Goal: Task Accomplishment & Management: Manage account settings

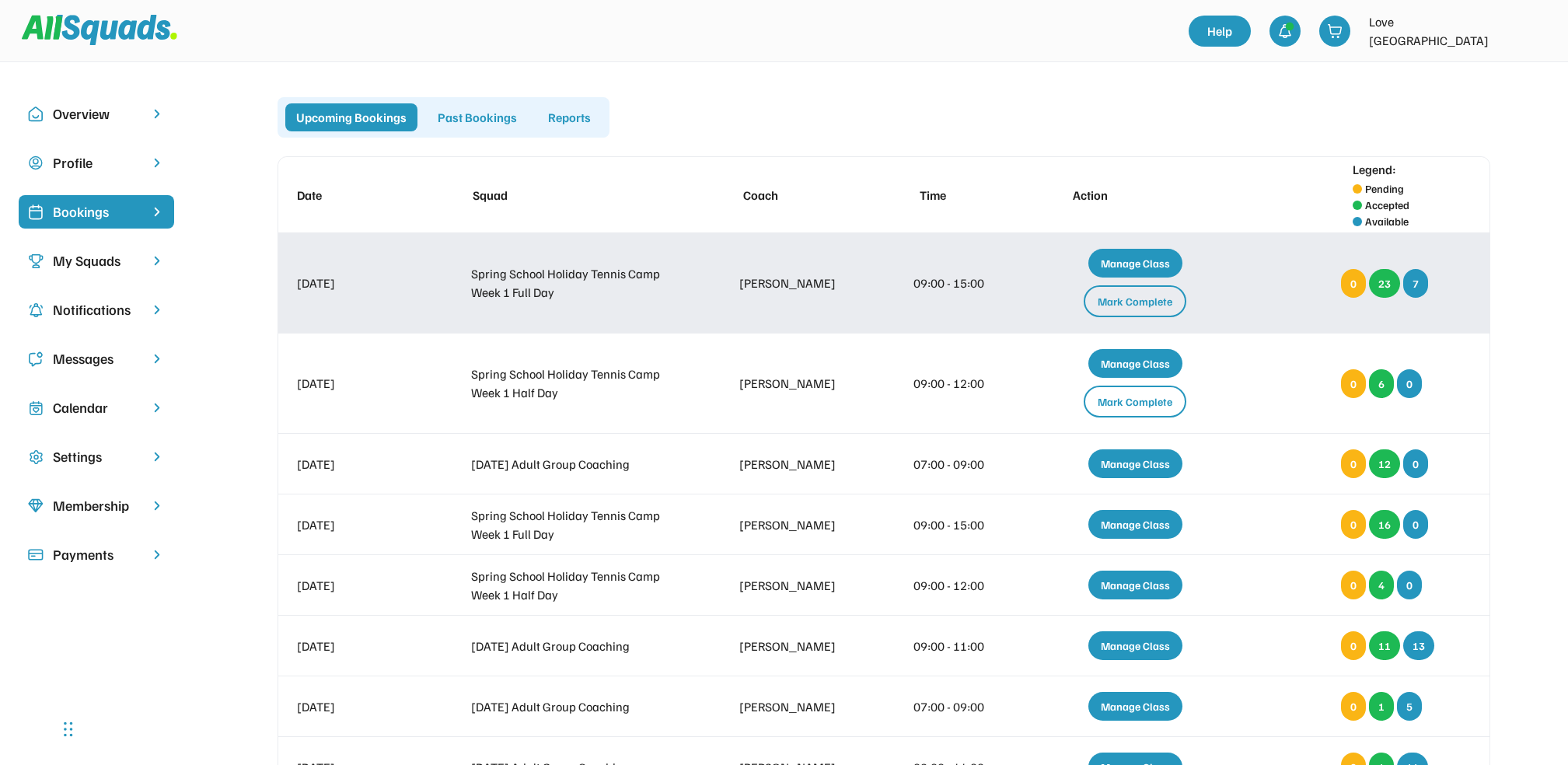
scroll to position [103, 0]
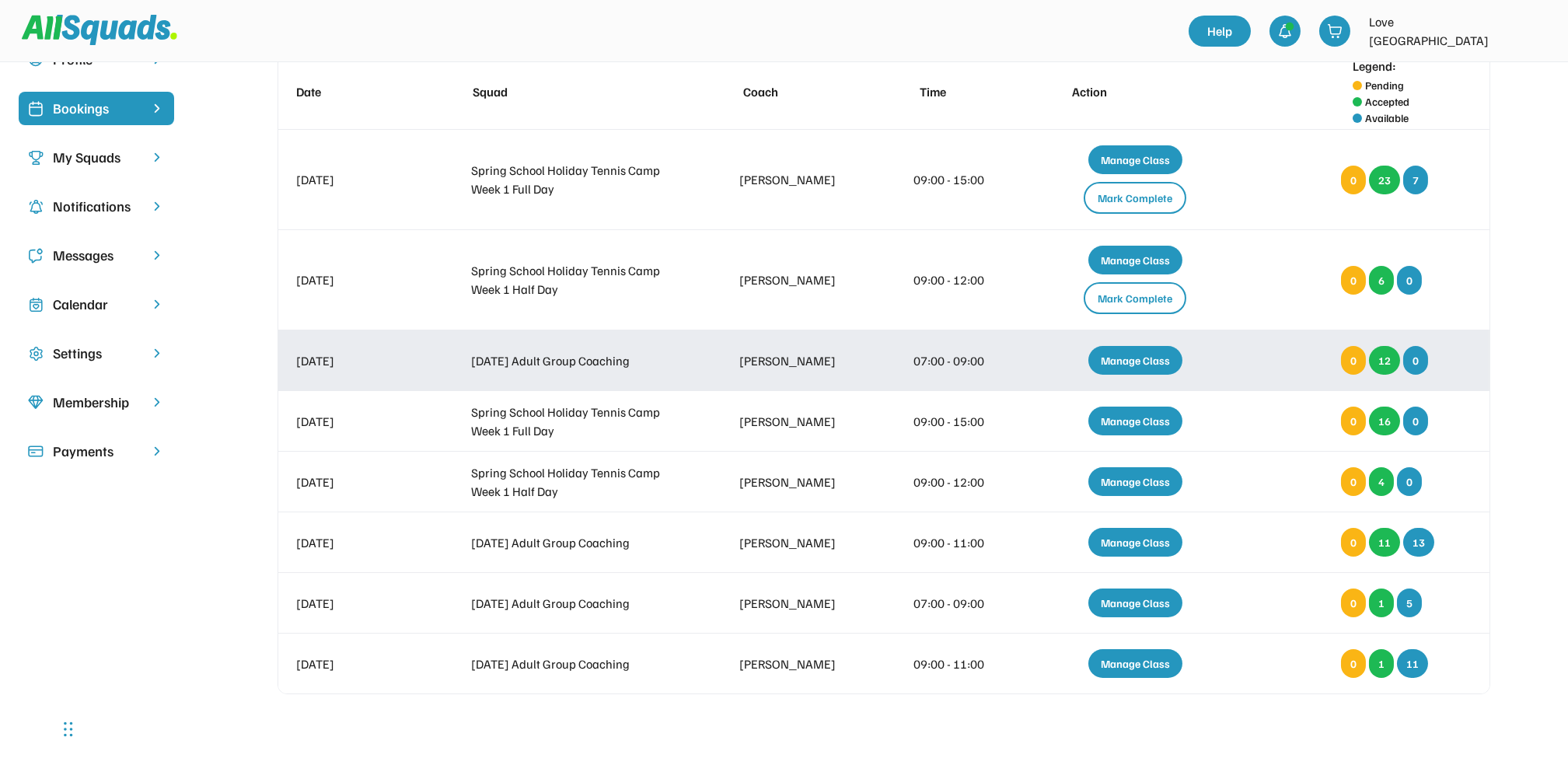
click at [1147, 362] on div "Manage Class" at bounding box center [1135, 360] width 94 height 29
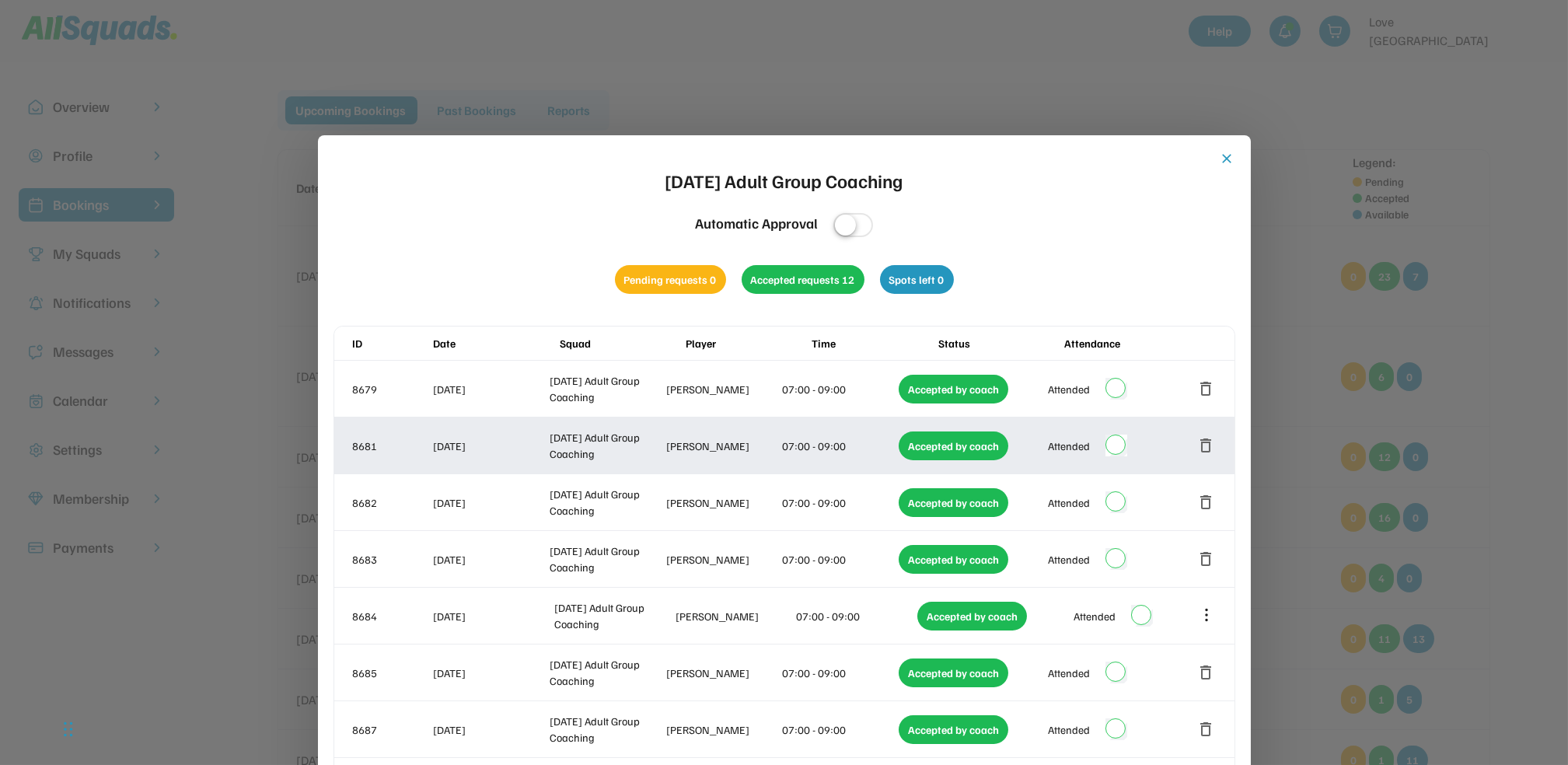
scroll to position [0, 0]
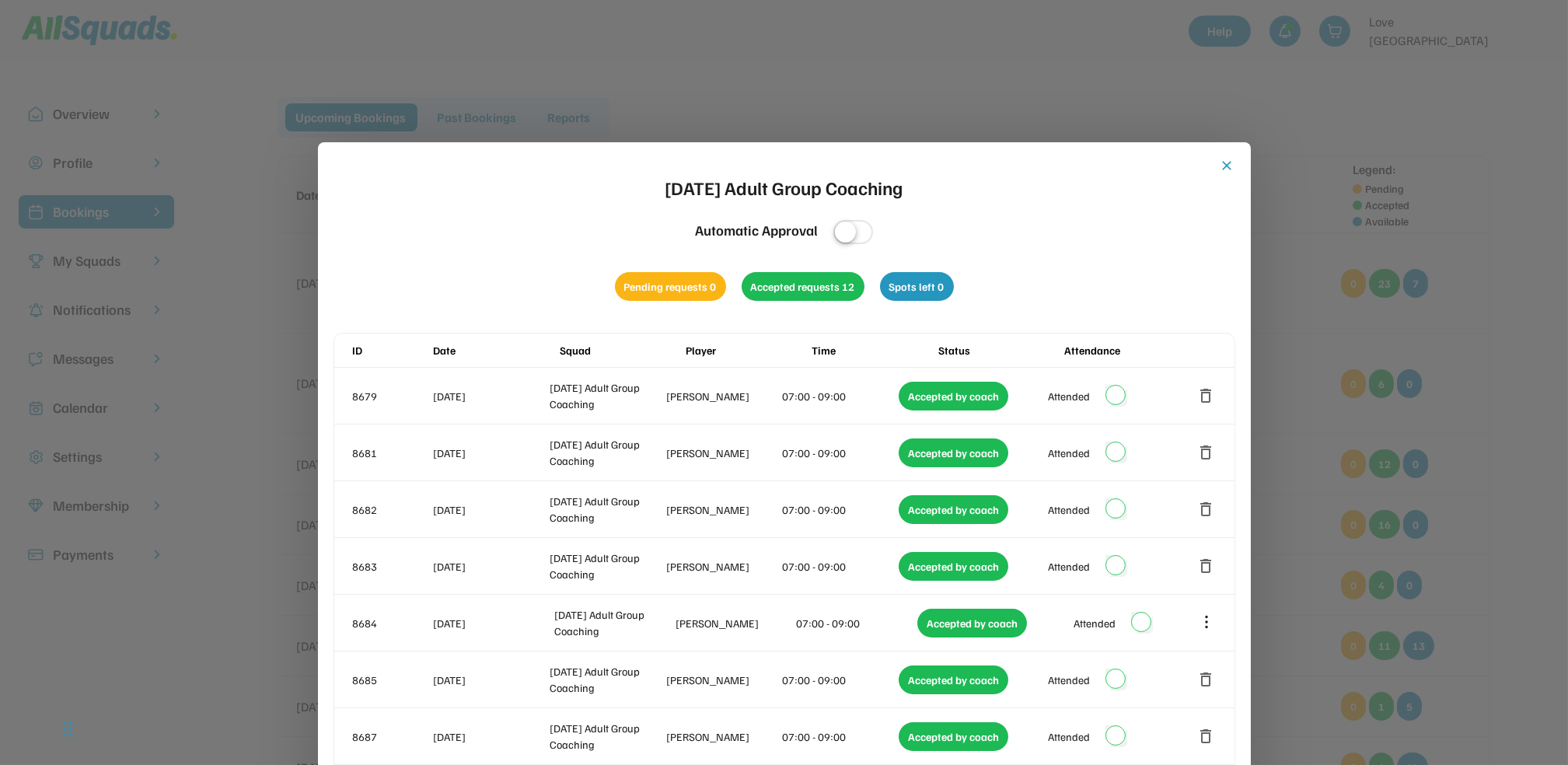
click at [1233, 164] on button "close" at bounding box center [1228, 166] width 16 height 16
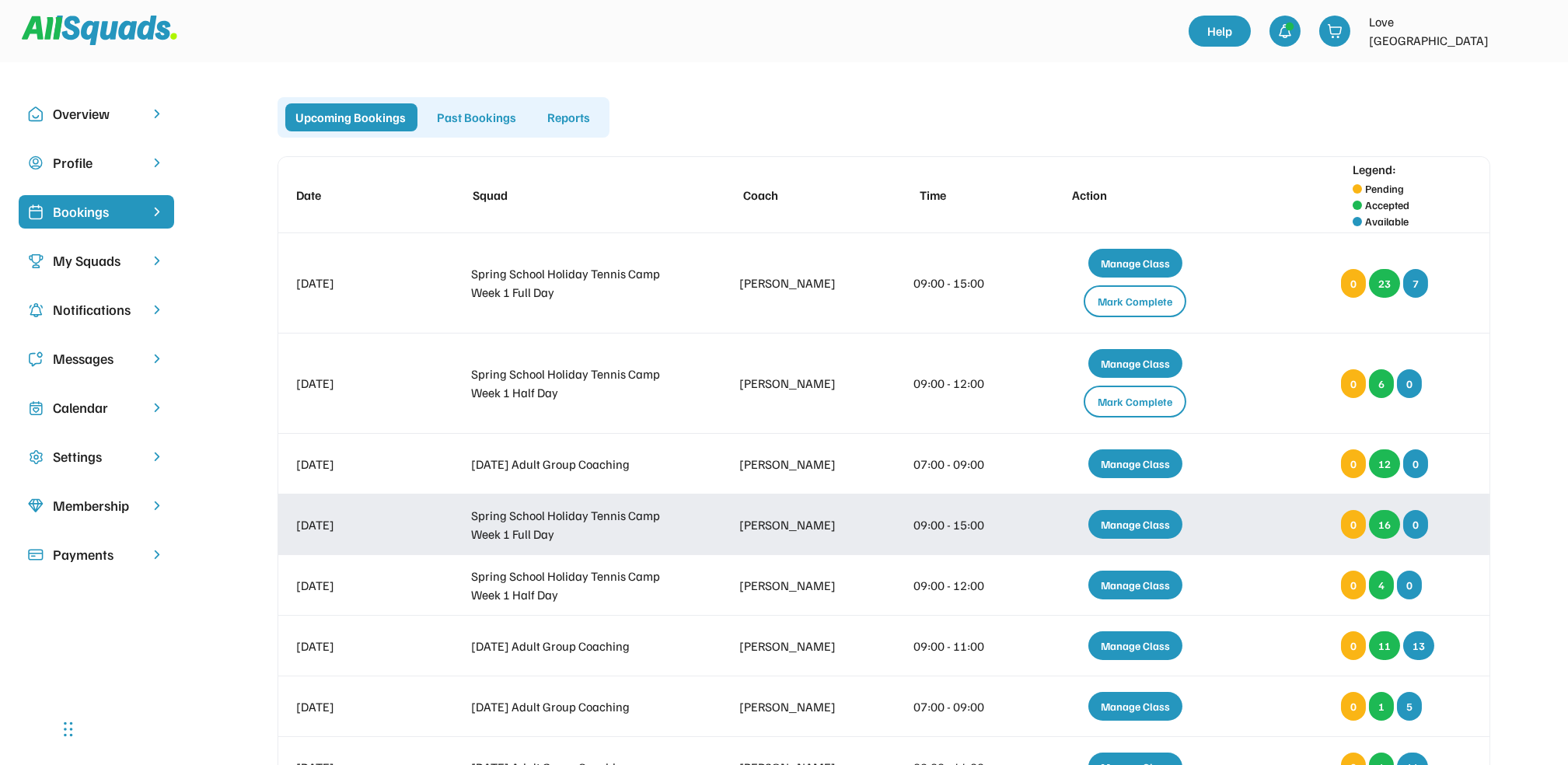
click at [1120, 518] on div "Manage Class" at bounding box center [1135, 525] width 94 height 29
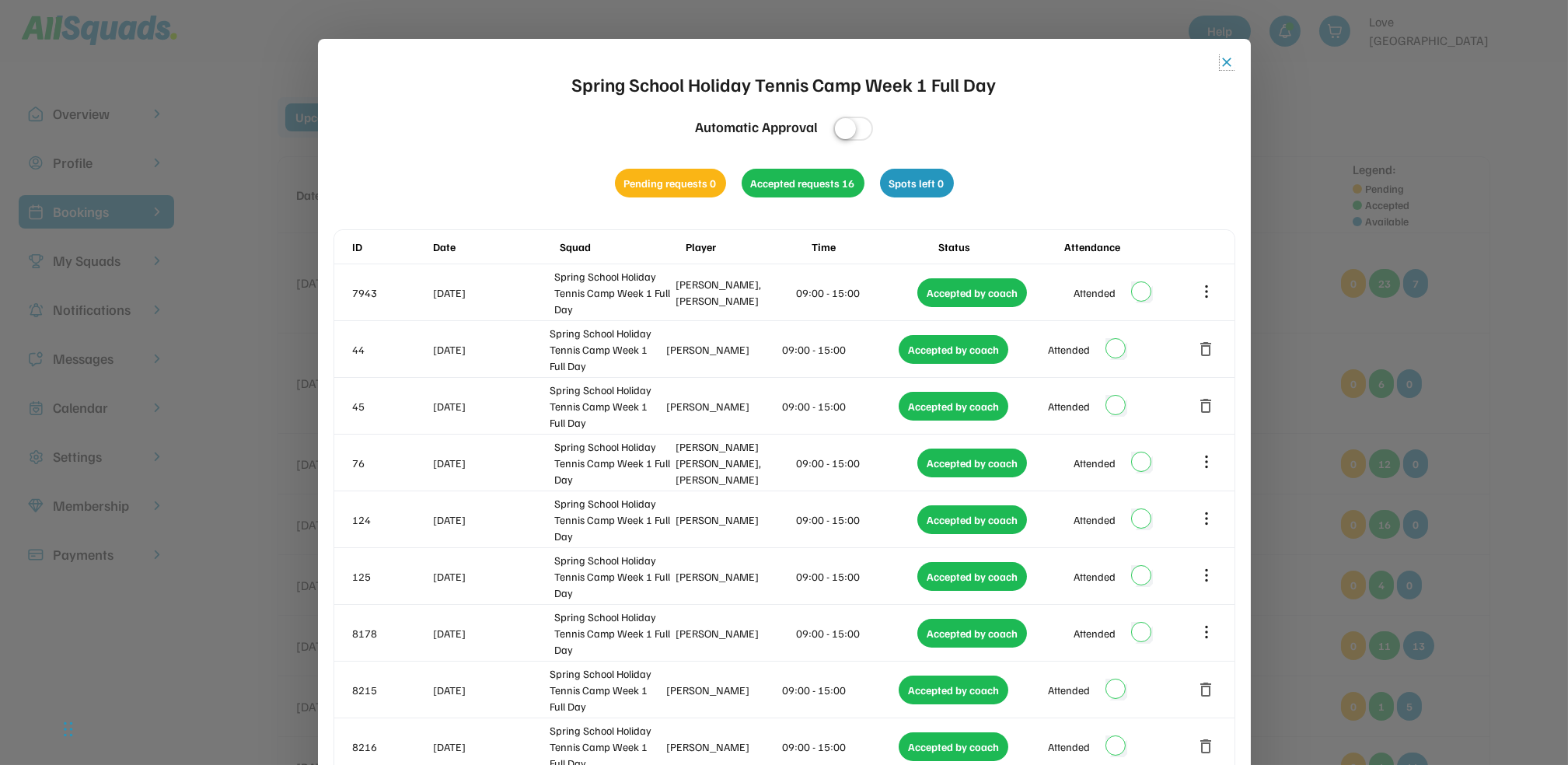
click at [1225, 57] on button "close" at bounding box center [1228, 62] width 16 height 16
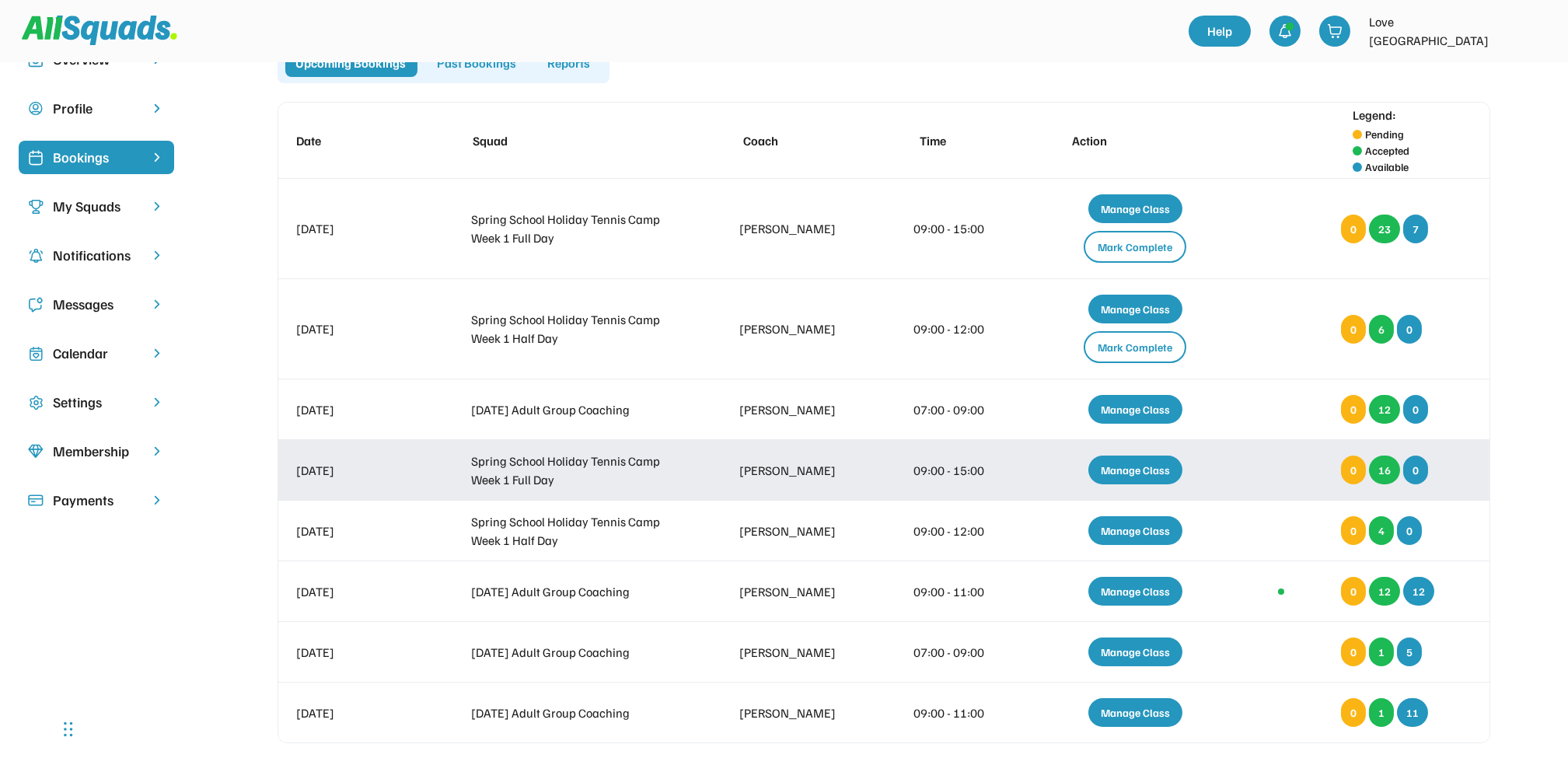
scroll to position [103, 0]
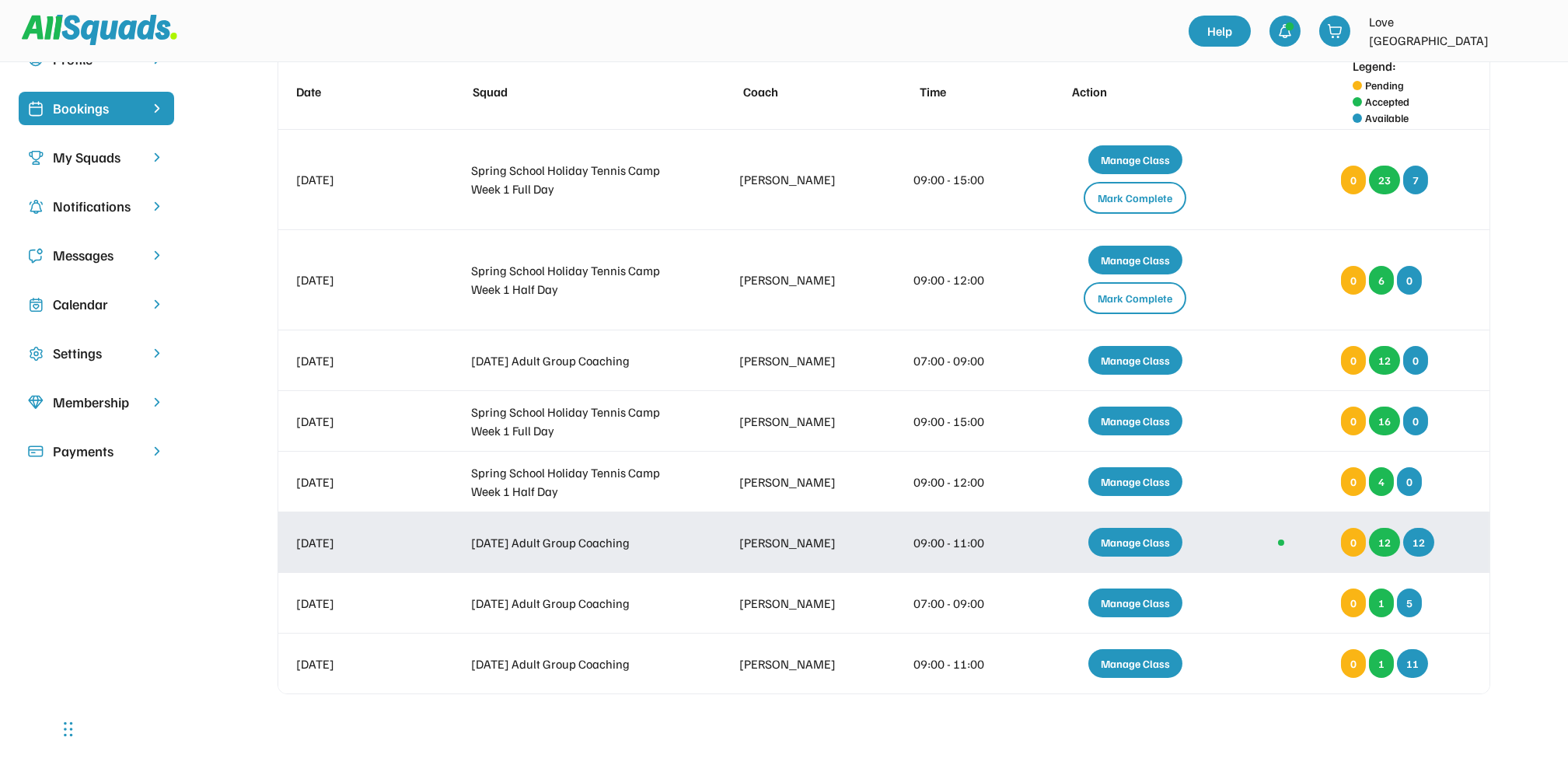
click at [1147, 543] on div "Manage Class" at bounding box center [1135, 542] width 94 height 29
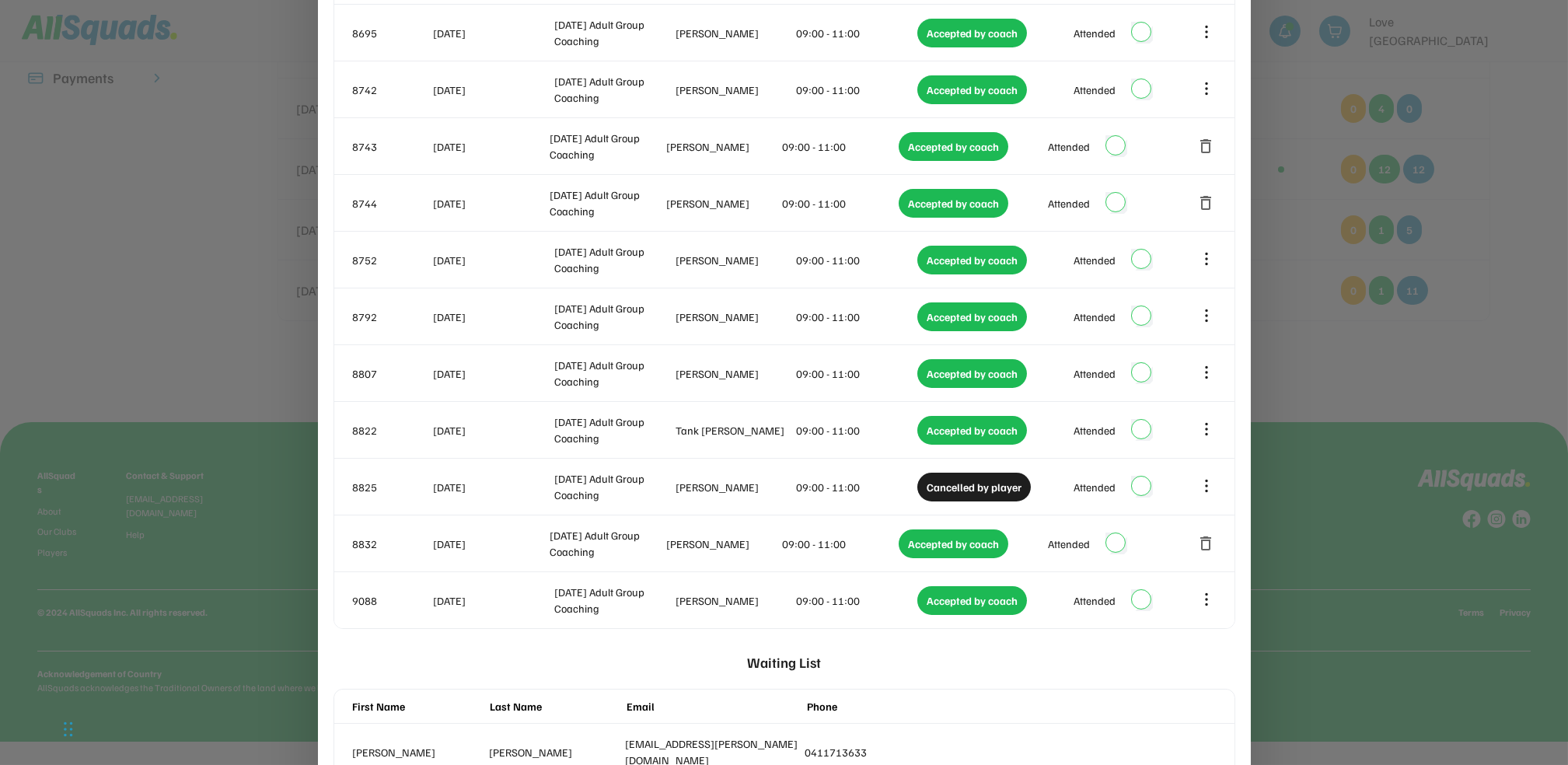
scroll to position [0, 0]
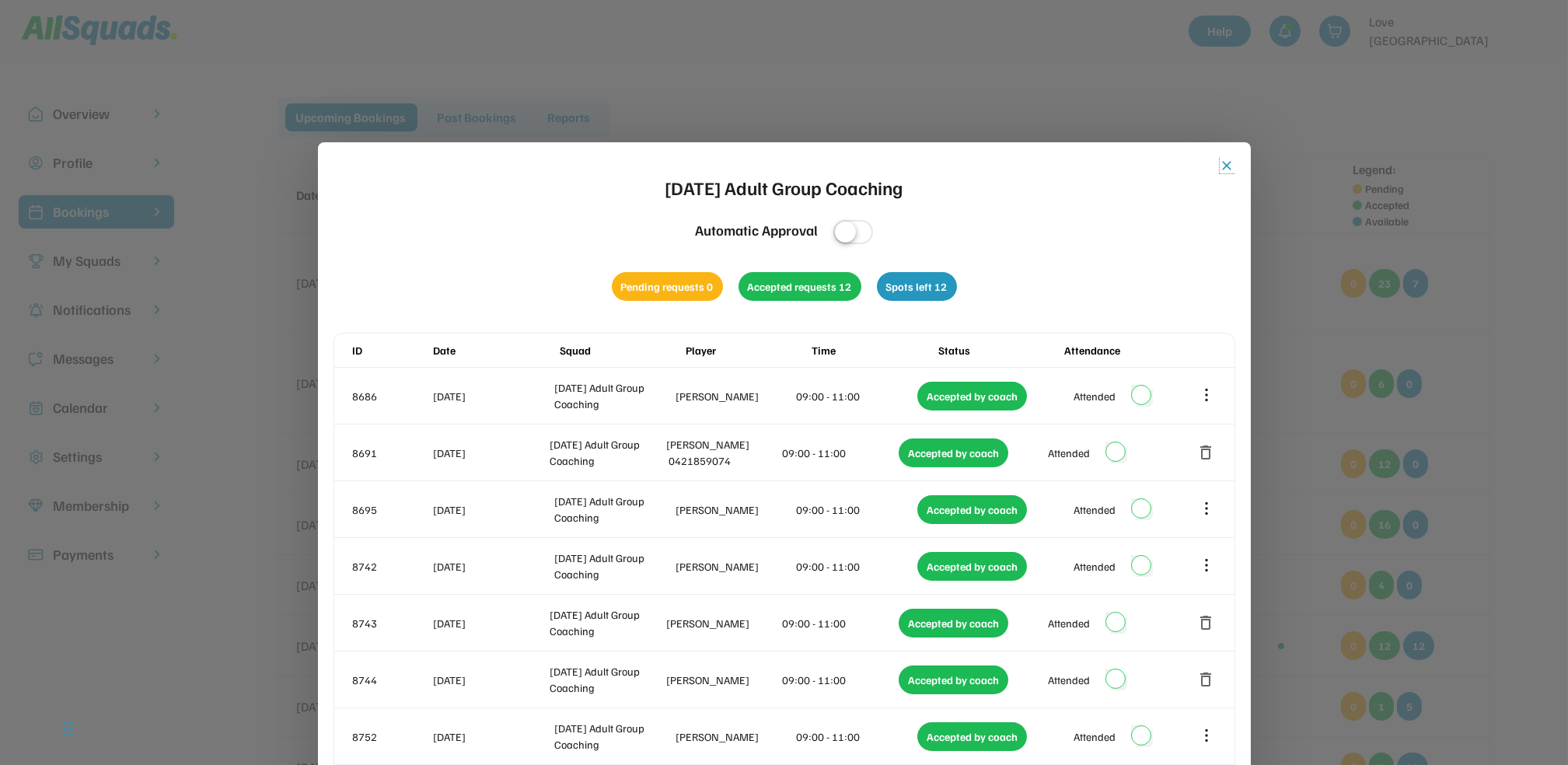
click at [1228, 161] on button "close" at bounding box center [1228, 166] width 16 height 16
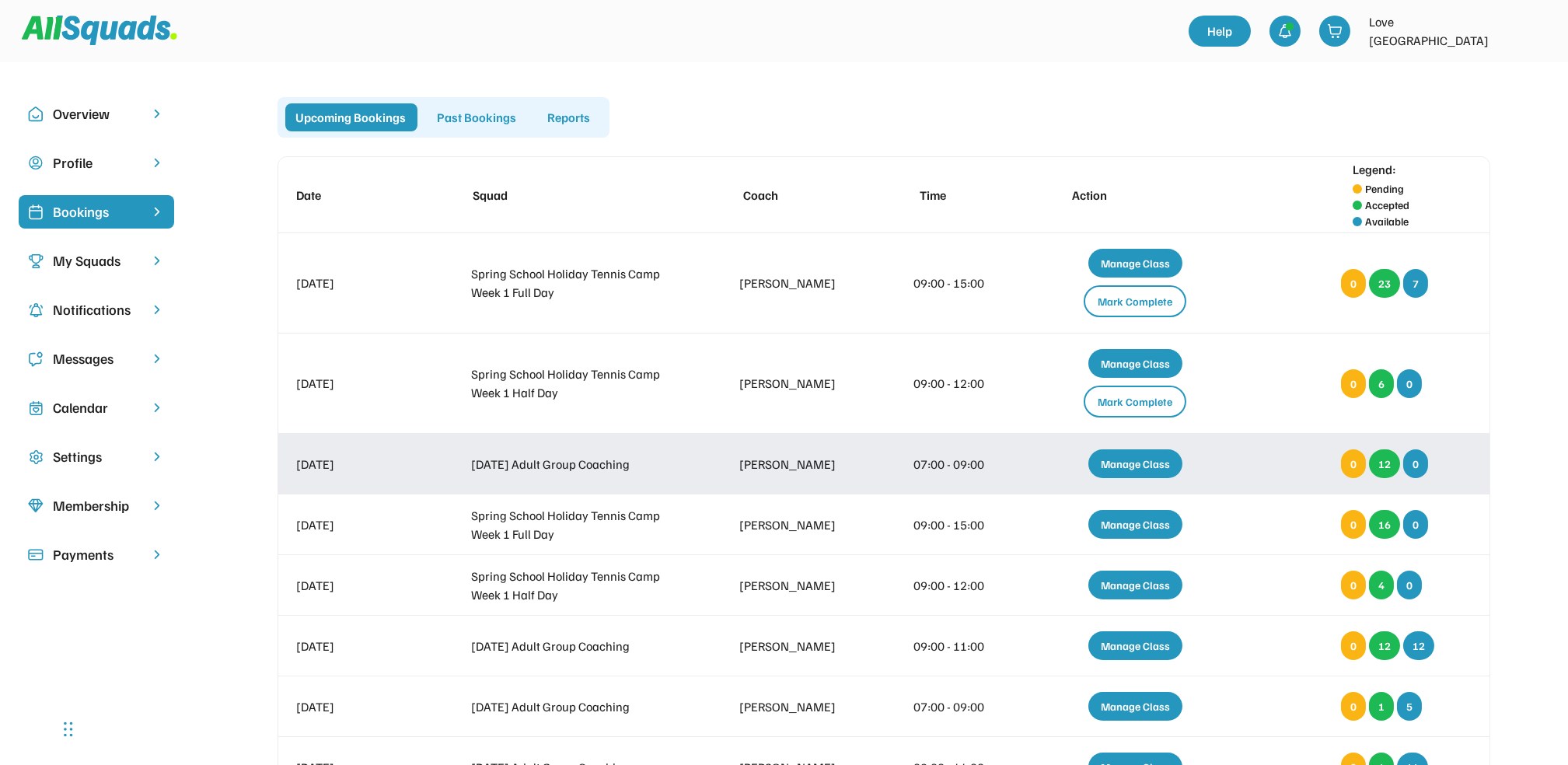
click at [1139, 467] on div "Manage Class" at bounding box center [1135, 464] width 94 height 29
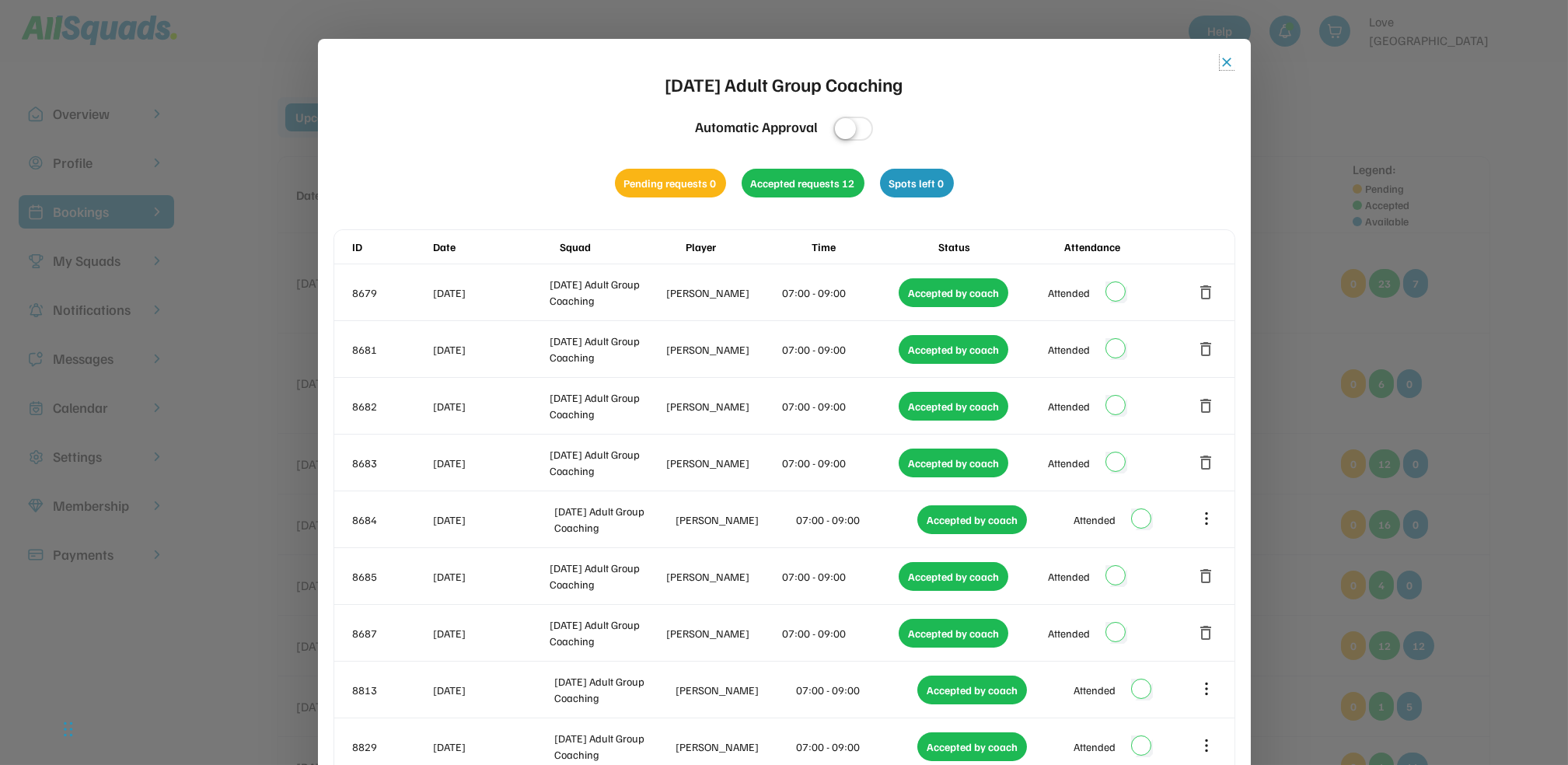
click at [1228, 56] on button "close" at bounding box center [1228, 62] width 16 height 16
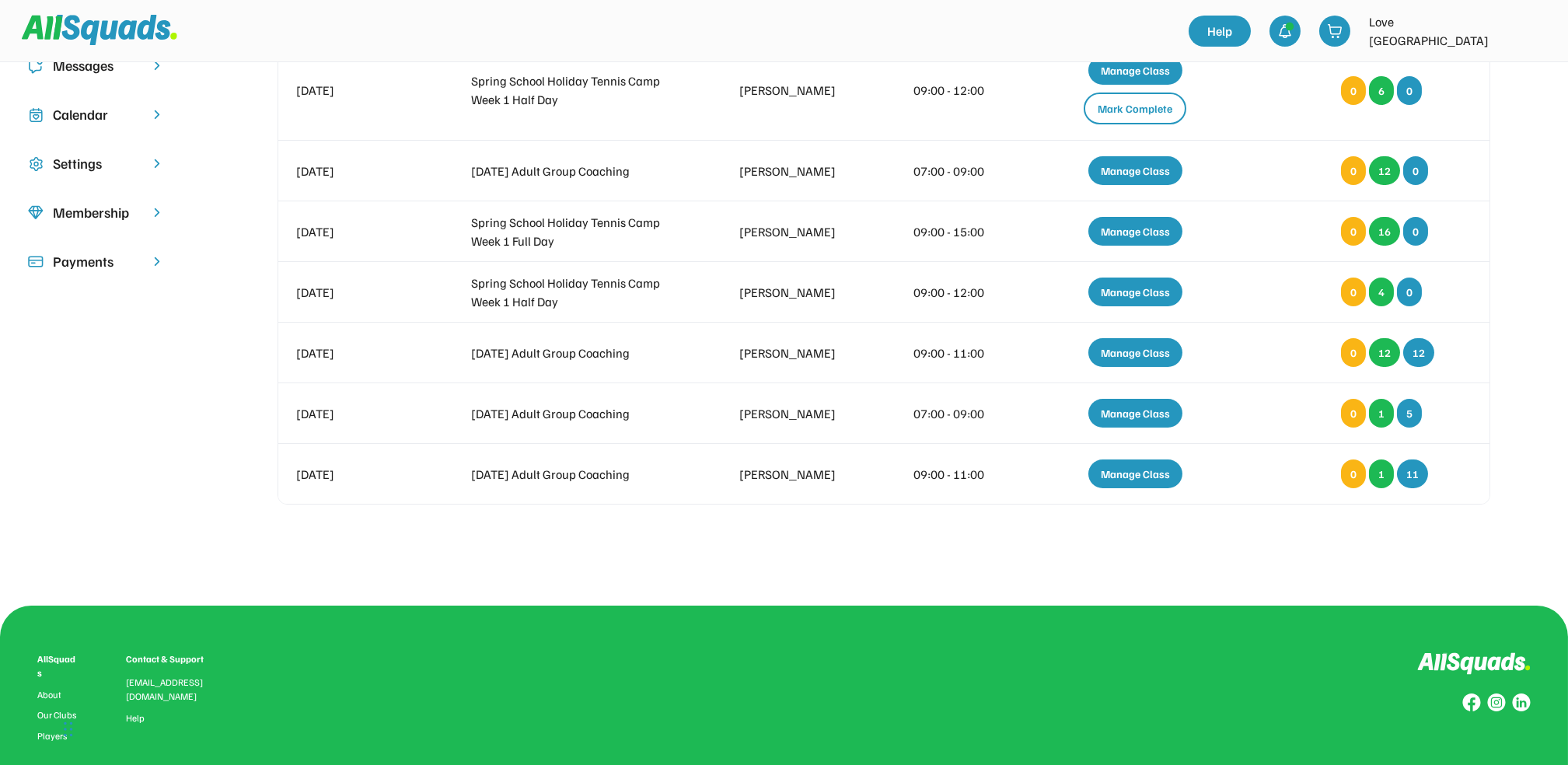
scroll to position [103, 0]
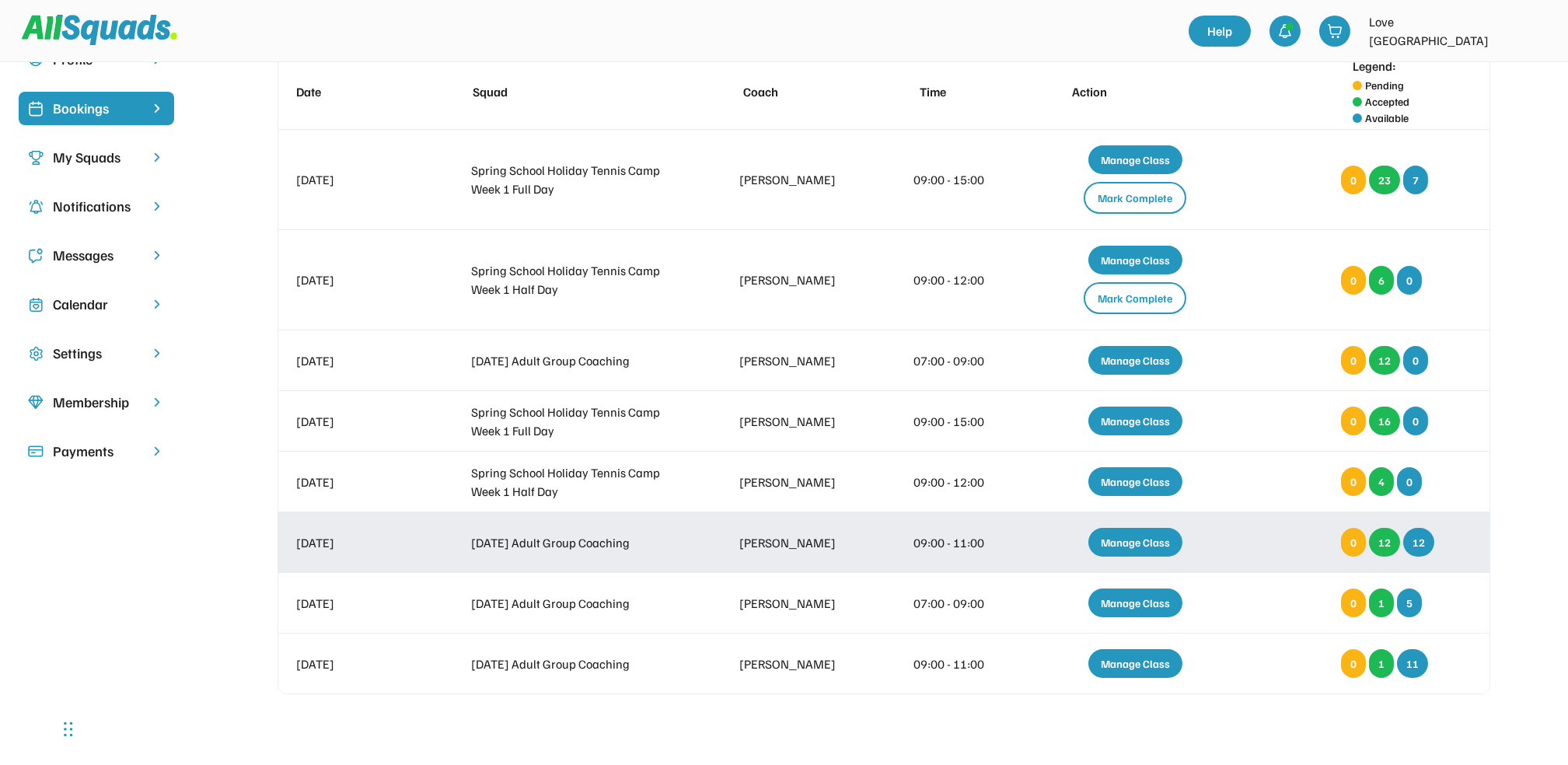
click at [1124, 538] on div "Manage Class" at bounding box center [1135, 542] width 94 height 29
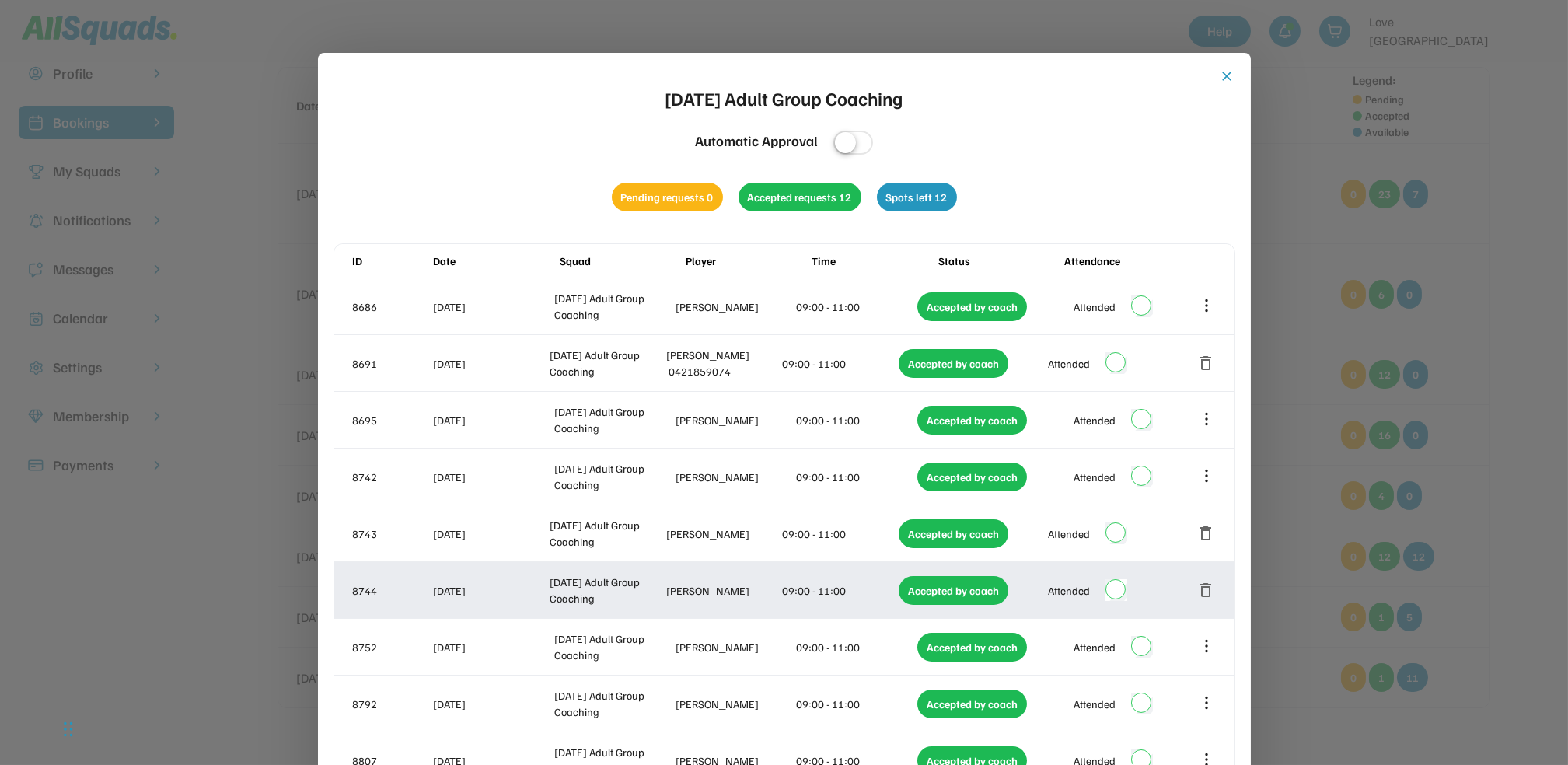
scroll to position [0, 0]
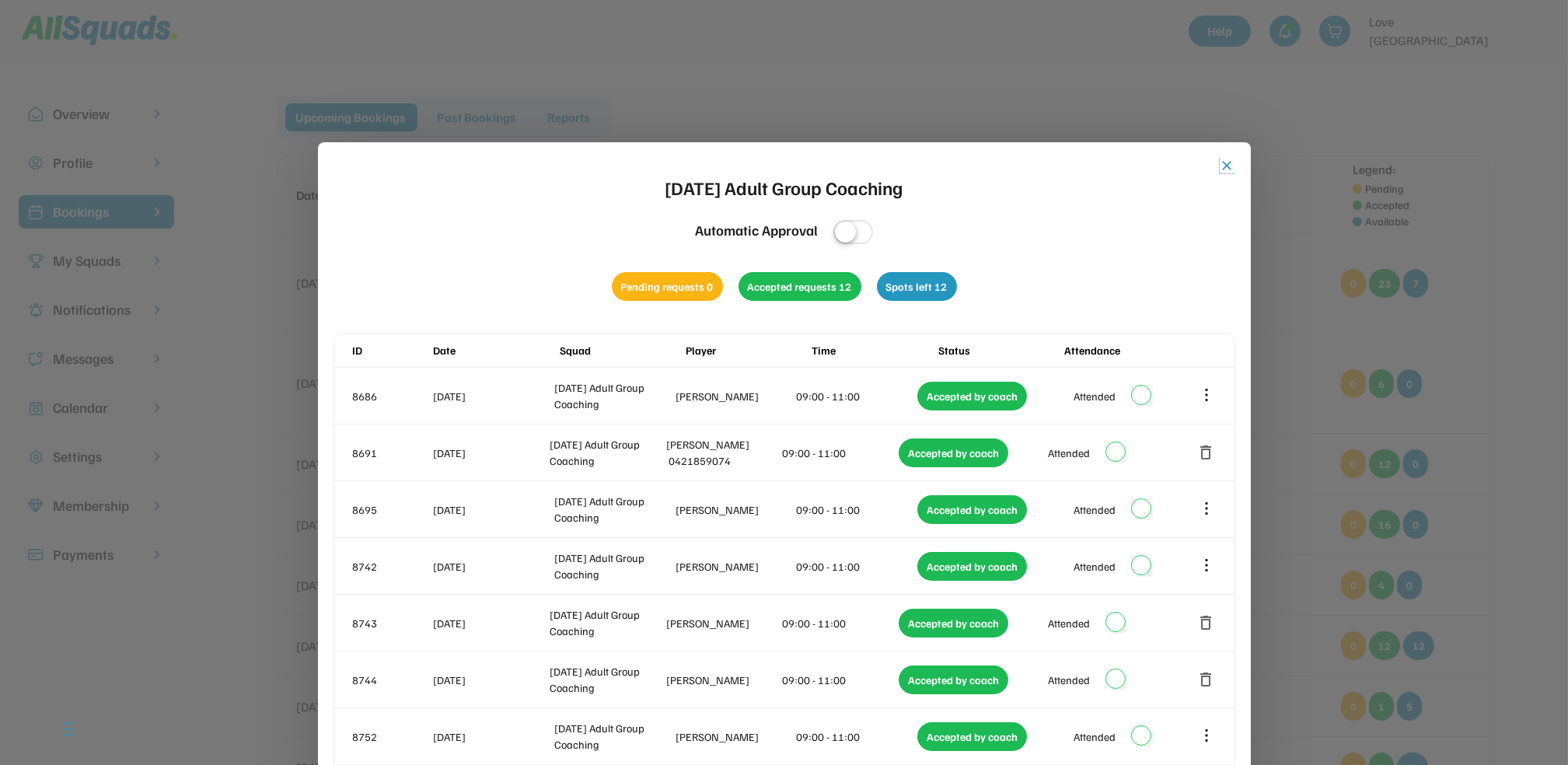
click at [1227, 164] on button "close" at bounding box center [1228, 166] width 16 height 16
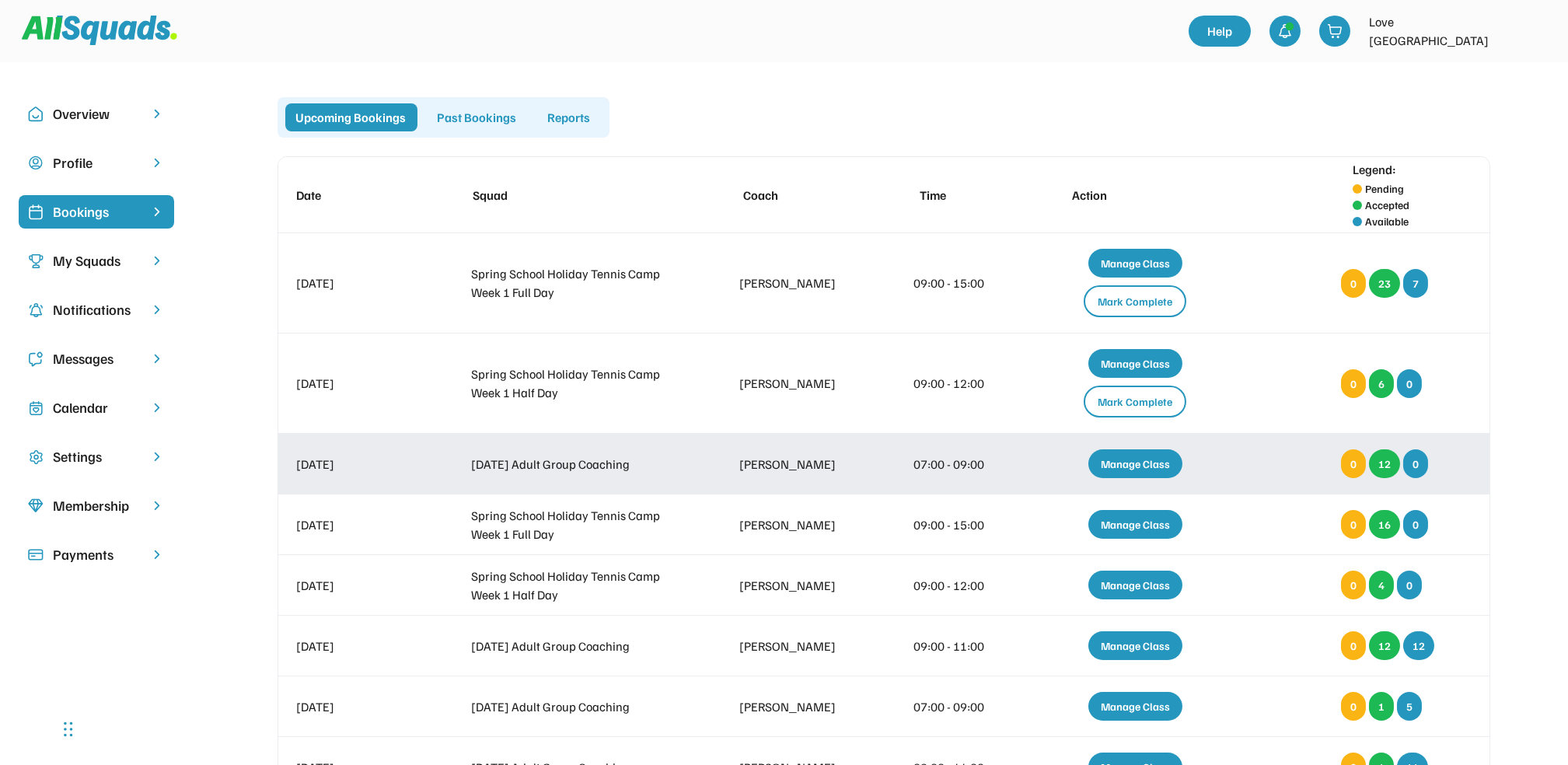
click at [1143, 462] on div "Manage Class" at bounding box center [1135, 464] width 94 height 29
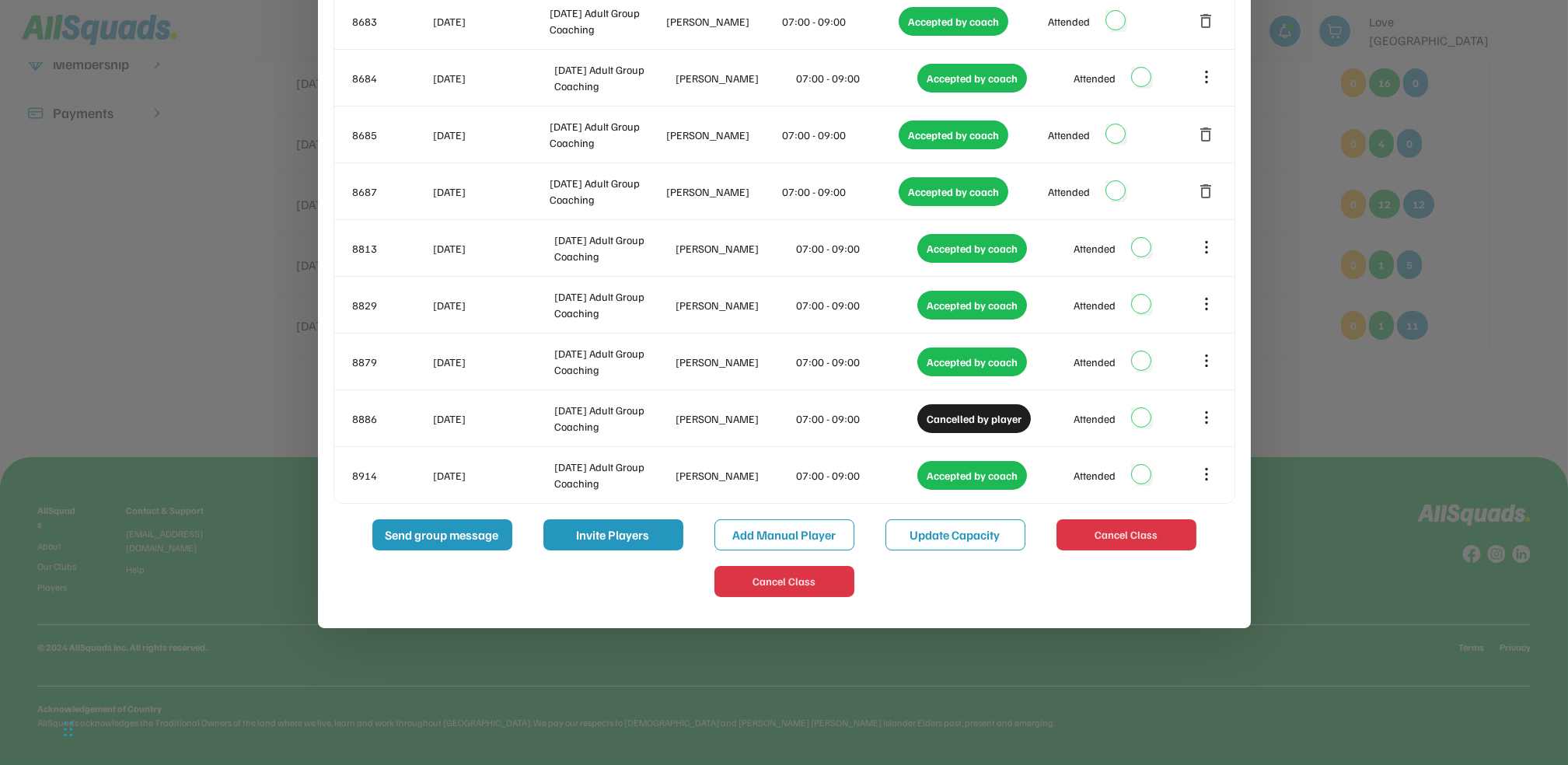
scroll to position [338, 0]
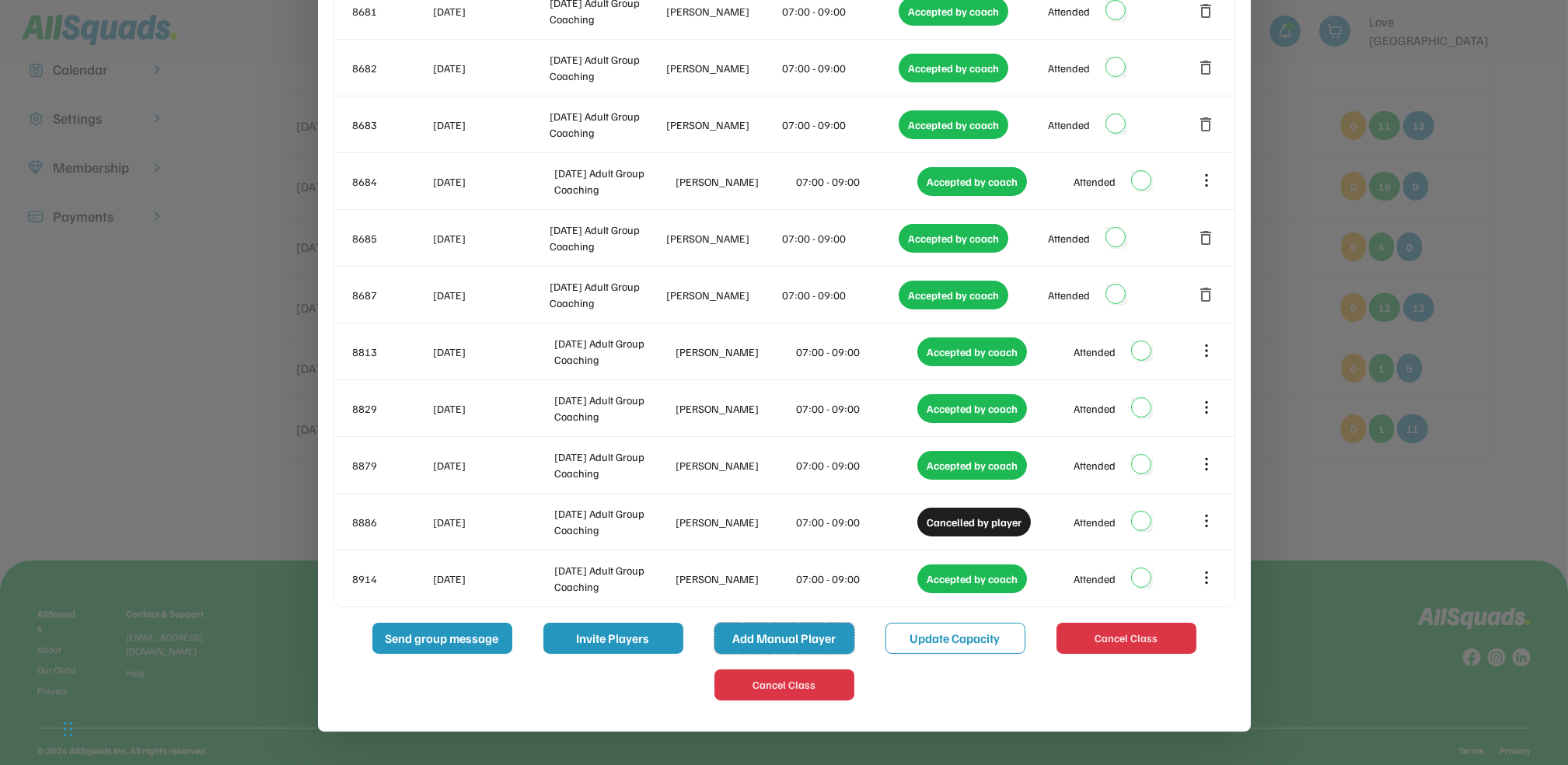
click at [794, 639] on button "Add Manual Player" at bounding box center [785, 638] width 140 height 31
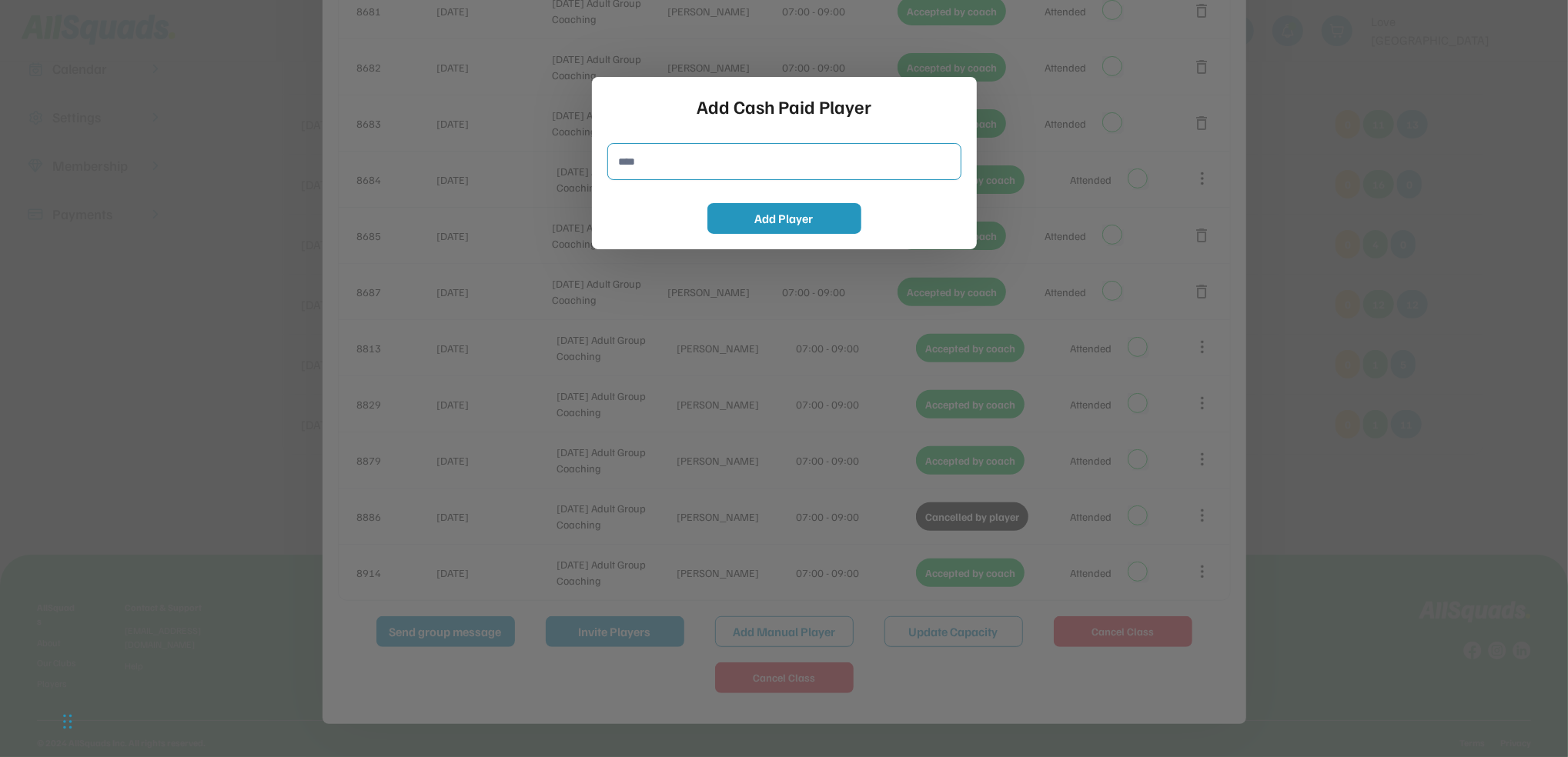
click at [612, 161] on input "input" at bounding box center [785, 161] width 354 height 37
type input "**********"
click at [791, 221] on button "Add Player" at bounding box center [785, 218] width 154 height 31
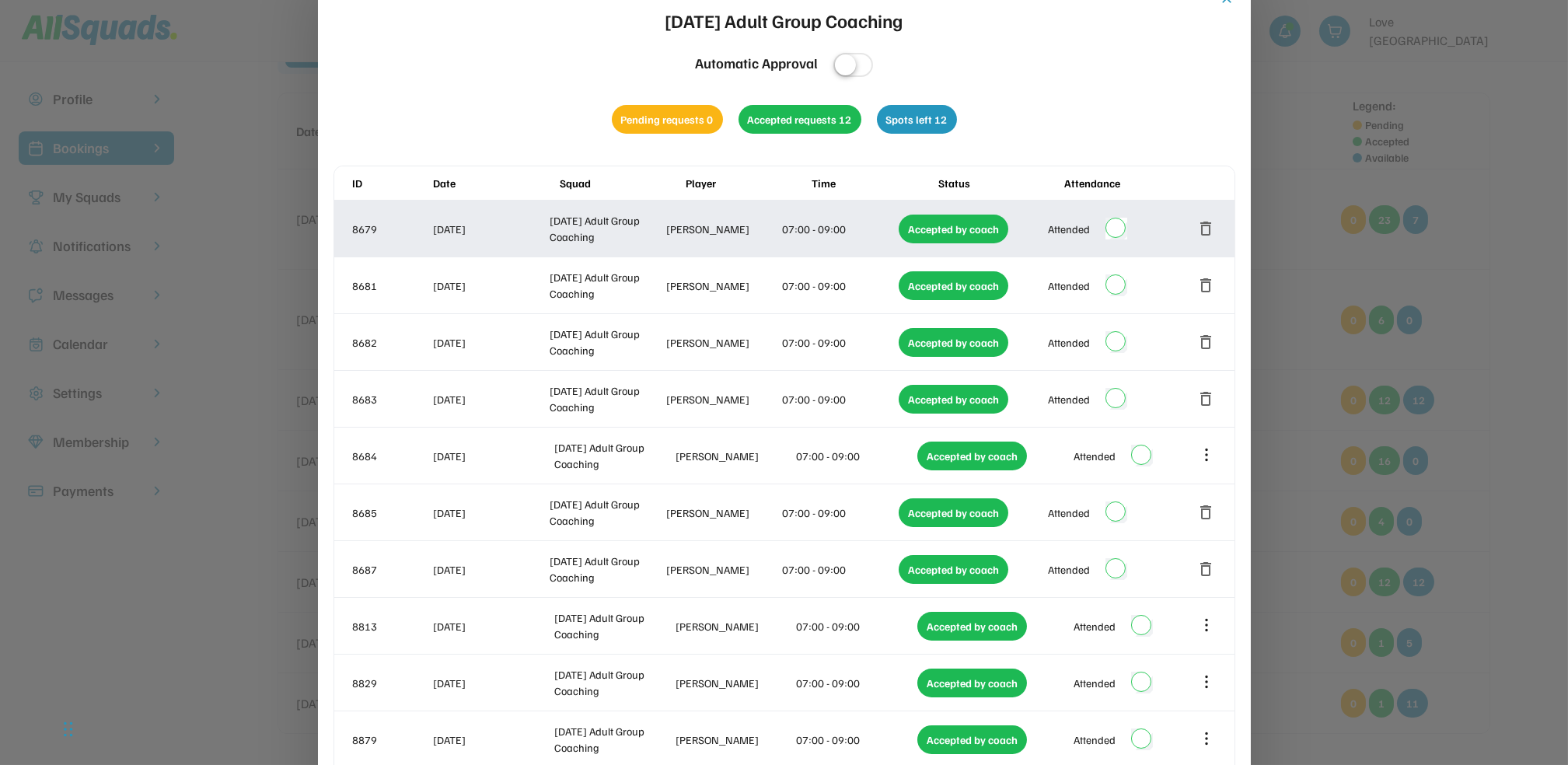
scroll to position [0, 0]
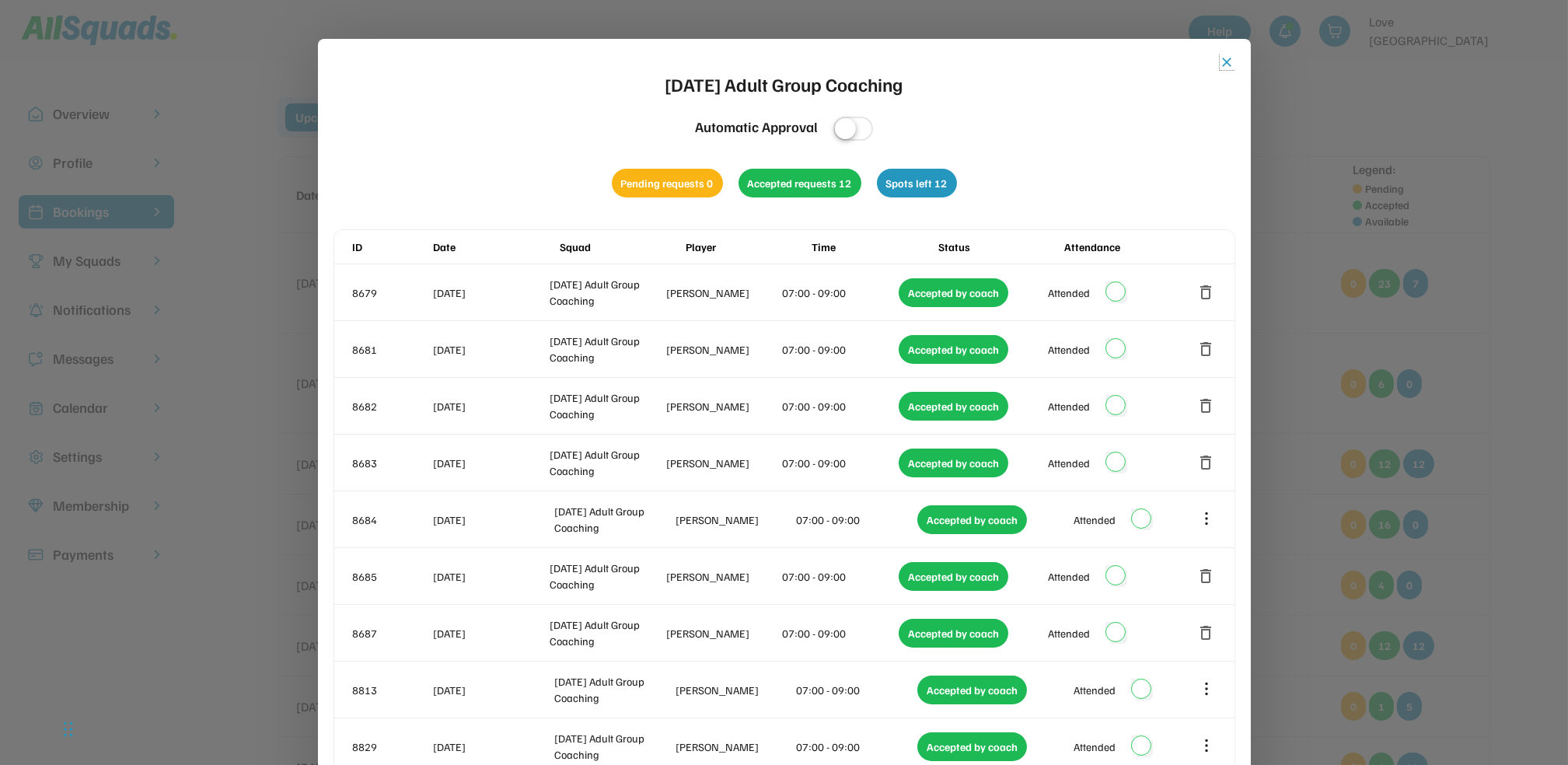
click at [1224, 60] on button "close" at bounding box center [1228, 62] width 16 height 16
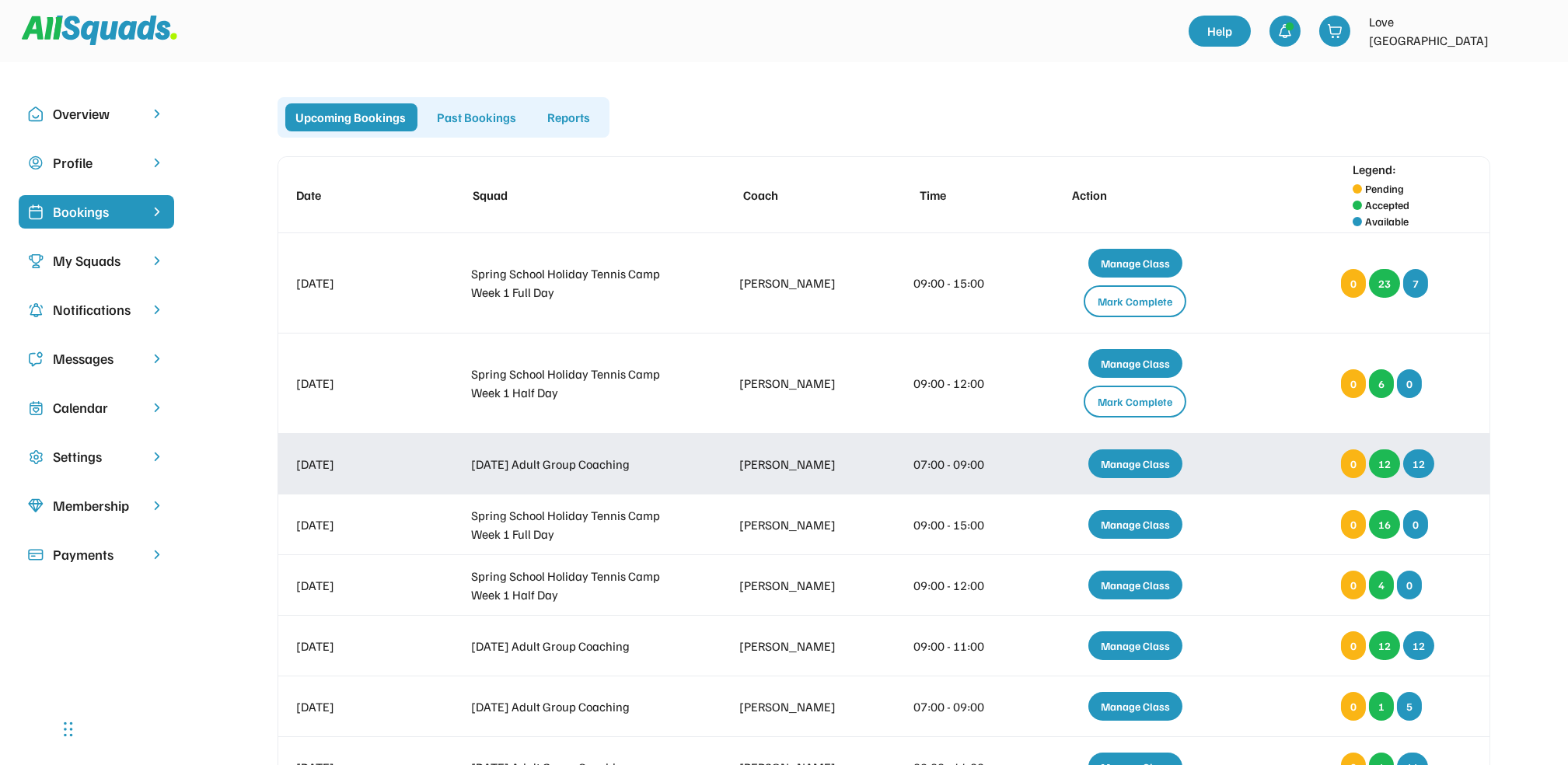
click at [1146, 464] on div "Manage Class" at bounding box center [1135, 464] width 94 height 29
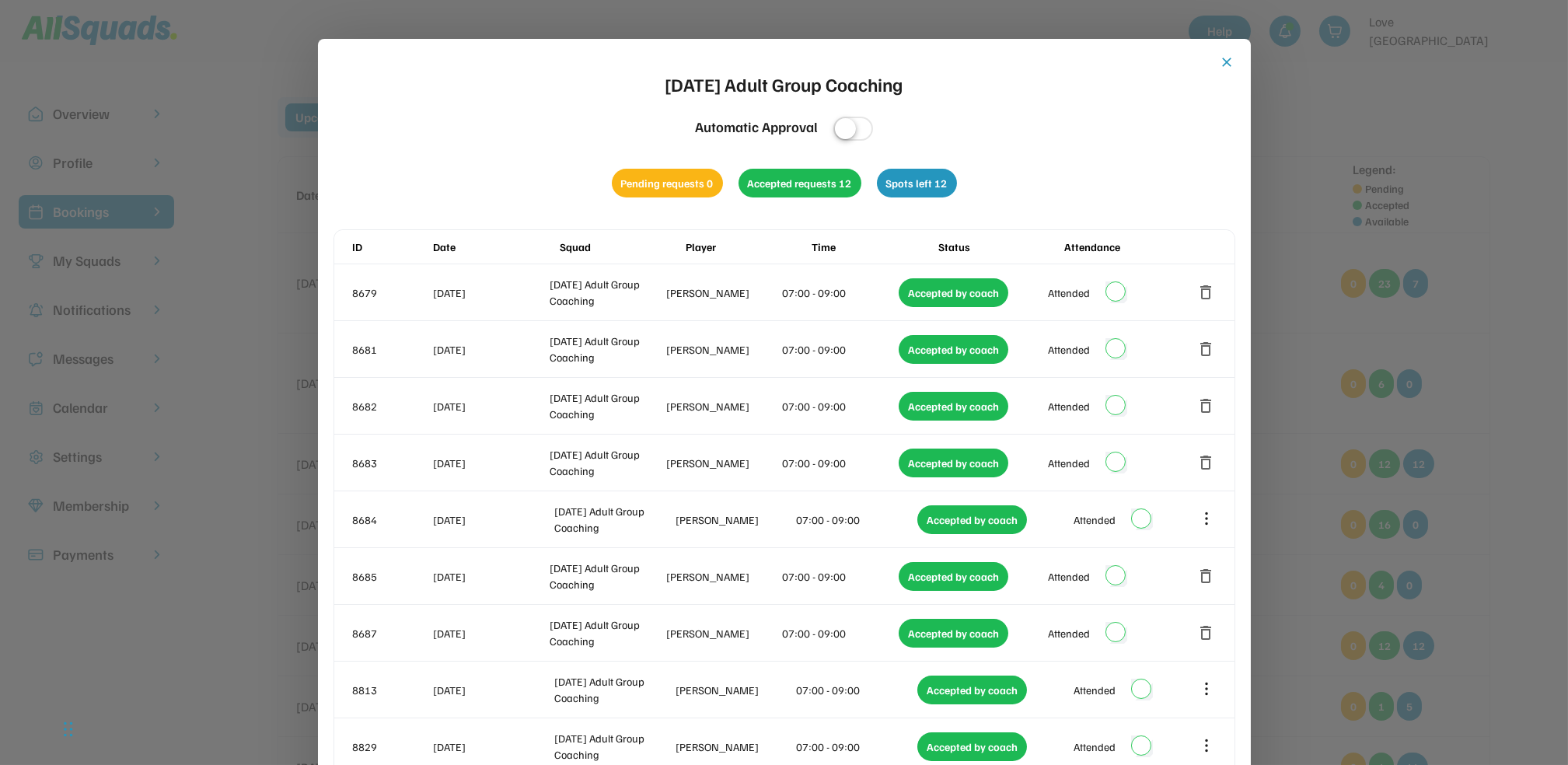
click at [1230, 64] on button "close" at bounding box center [1228, 62] width 16 height 16
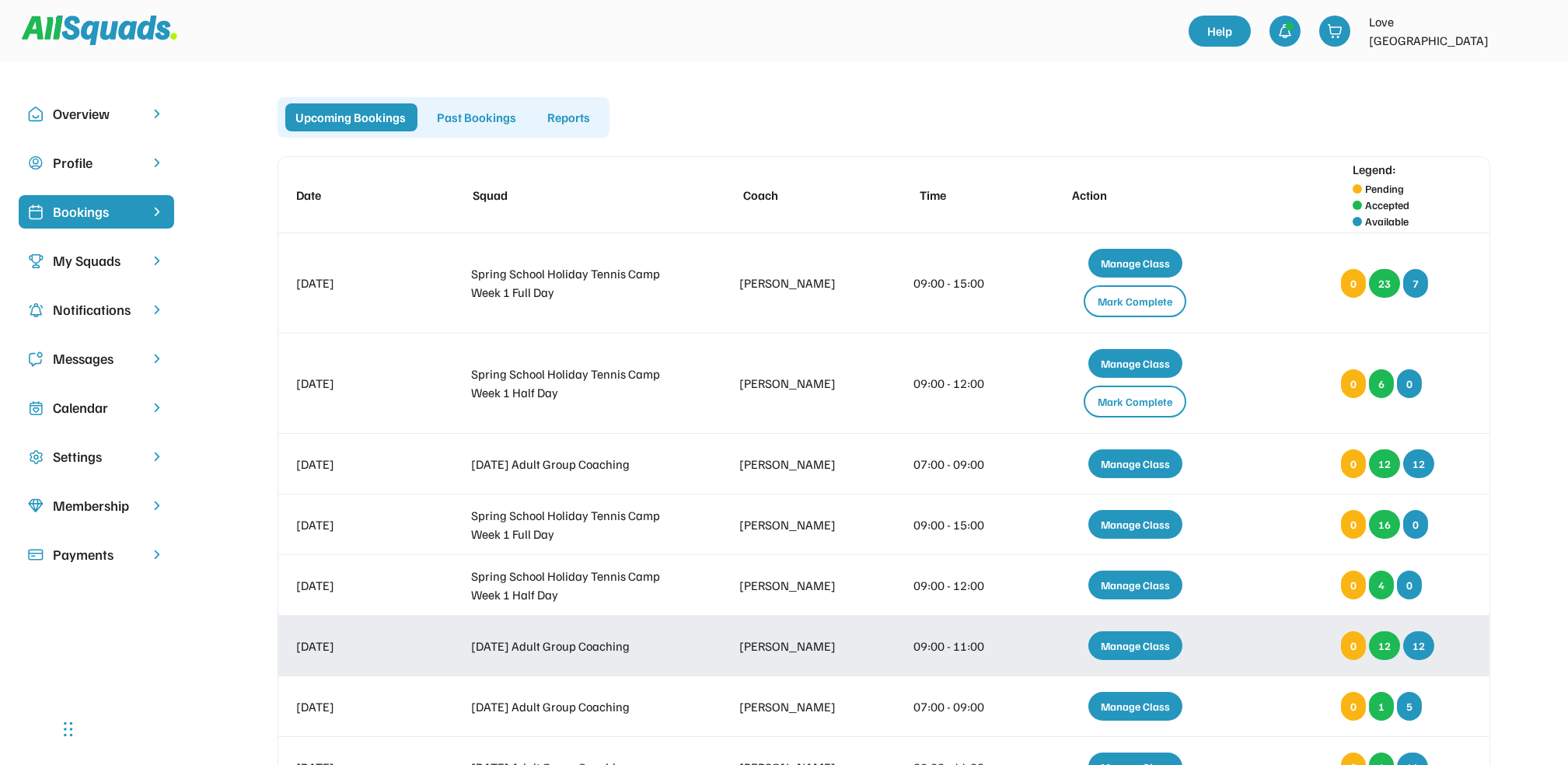
click at [1145, 642] on div "Manage Class" at bounding box center [1135, 646] width 94 height 29
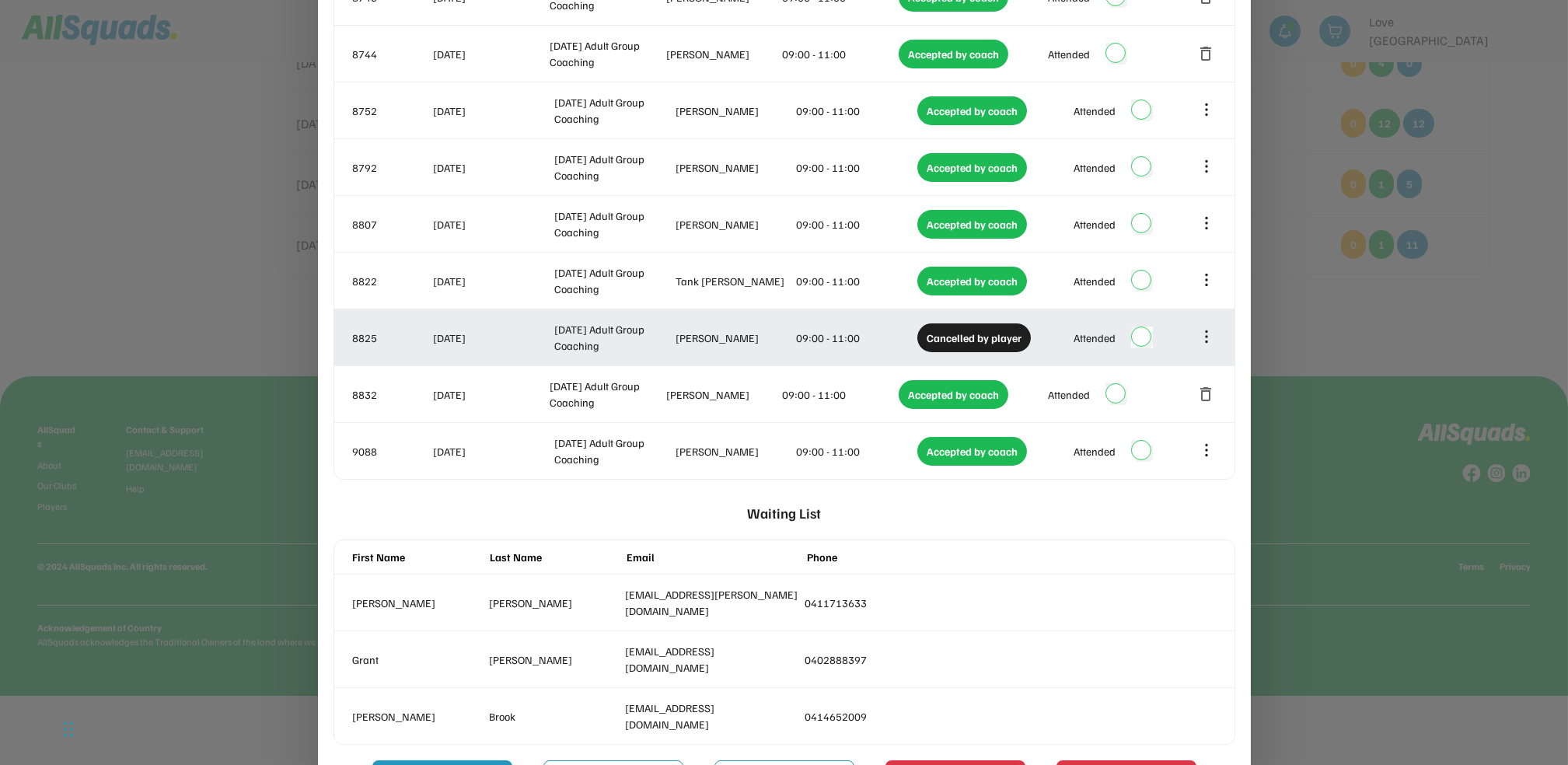
scroll to position [581, 0]
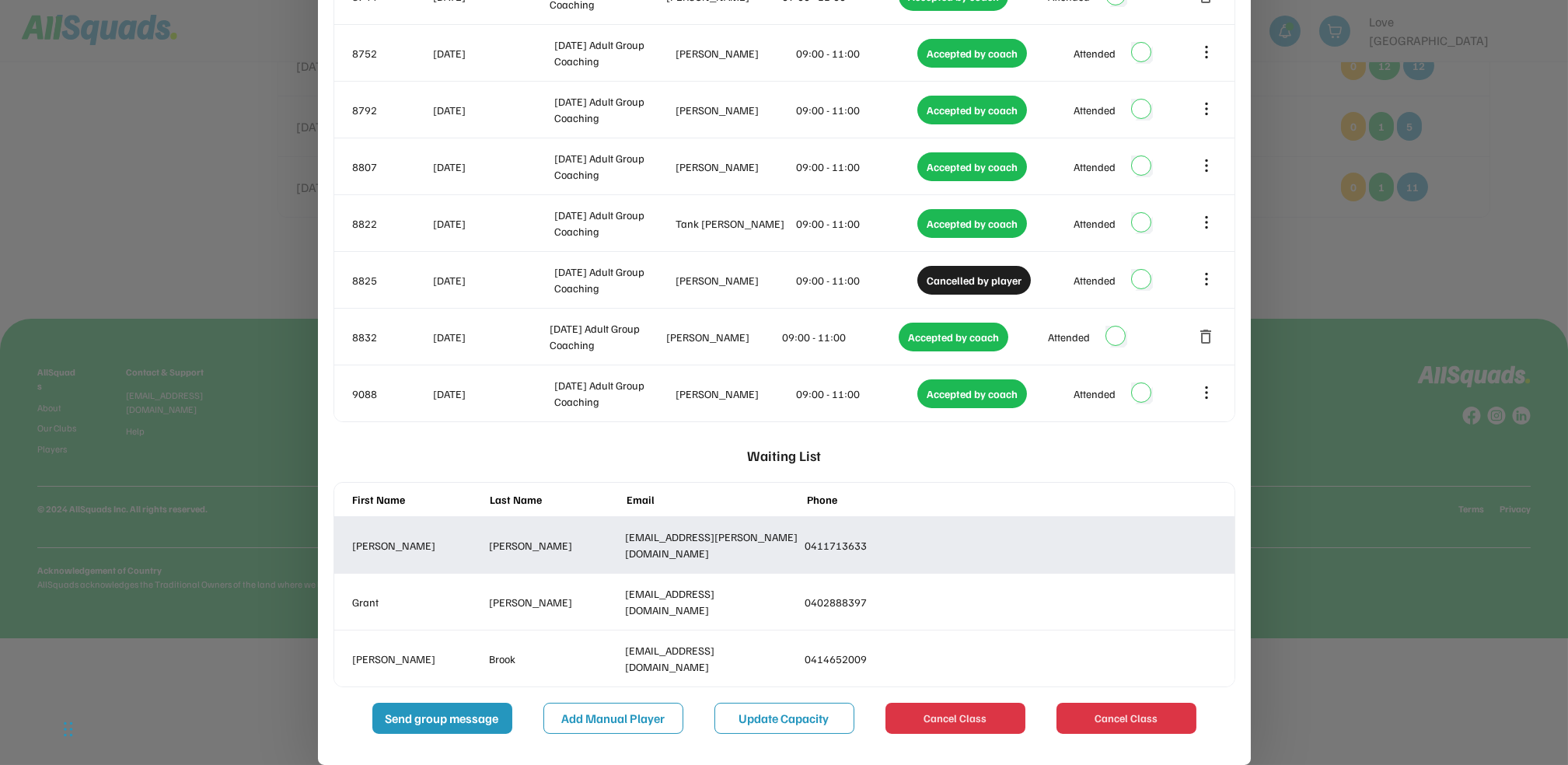
click at [955, 561] on div "Cassandra Stephens gc-stephens@outlook.com 0411713633" at bounding box center [784, 545] width 900 height 56
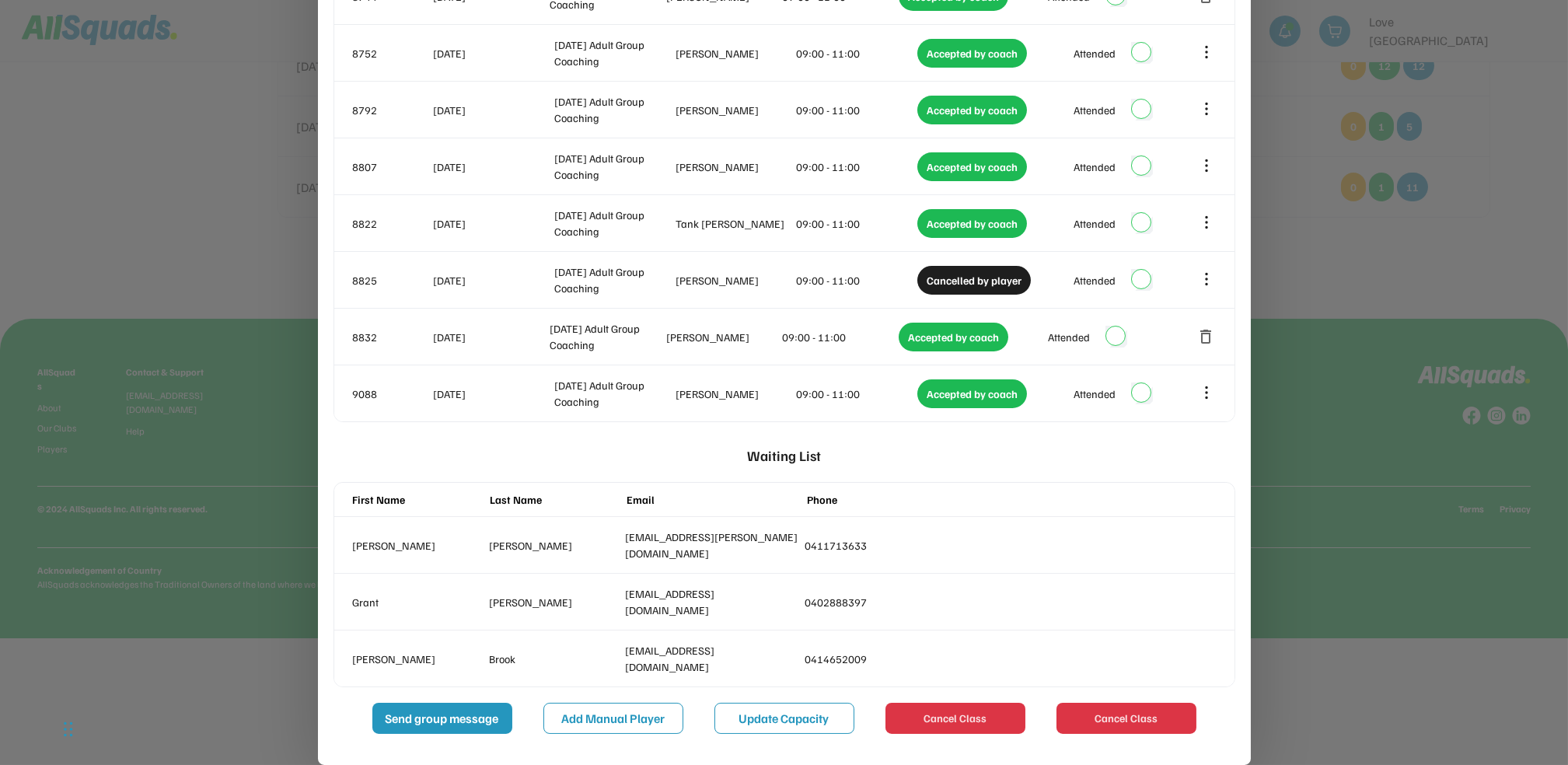
click at [1358, 682] on div at bounding box center [784, 382] width 1568 height 765
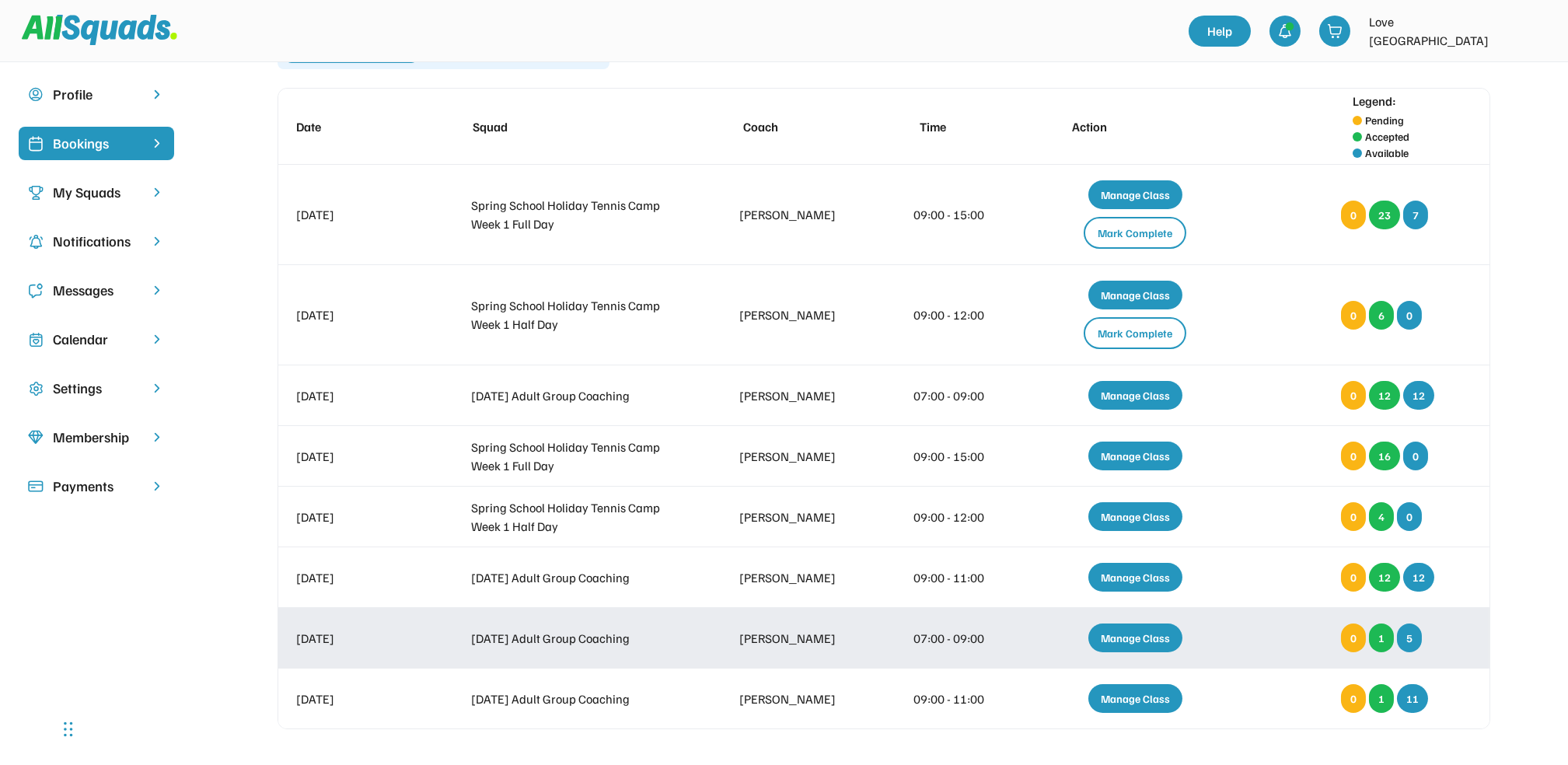
scroll to position [0, 0]
